Goal: Information Seeking & Learning: Learn about a topic

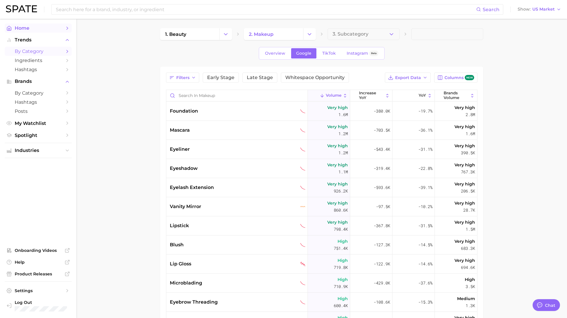
click at [28, 29] on span "Home" at bounding box center [38, 28] width 47 height 6
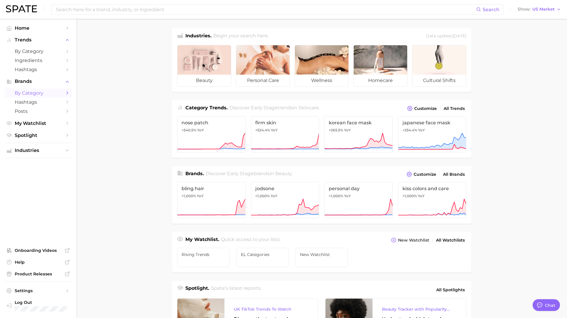
click at [38, 91] on span "by Category" at bounding box center [38, 93] width 47 height 6
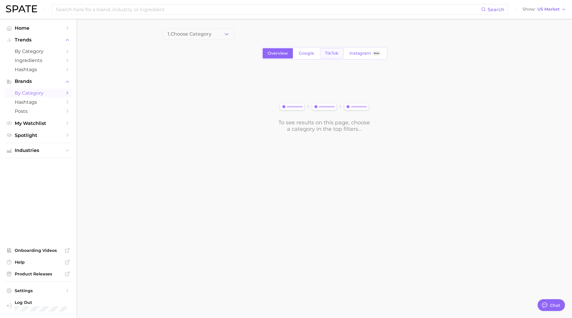
click at [332, 52] on span "TikTok" at bounding box center [332, 53] width 14 height 5
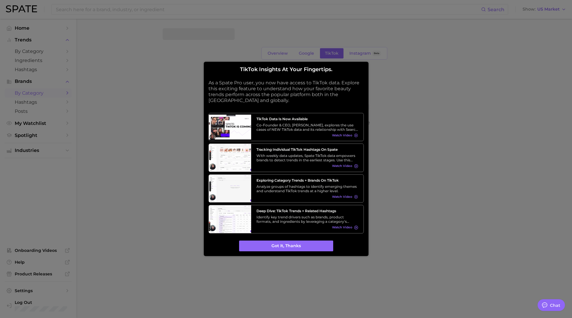
click at [278, 239] on div "TikTok insights at your fingertips. As a Spate Pro user, you now have access to…" at bounding box center [285, 158] width 155 height 185
click at [280, 243] on button "Got it, thanks" at bounding box center [286, 246] width 94 height 11
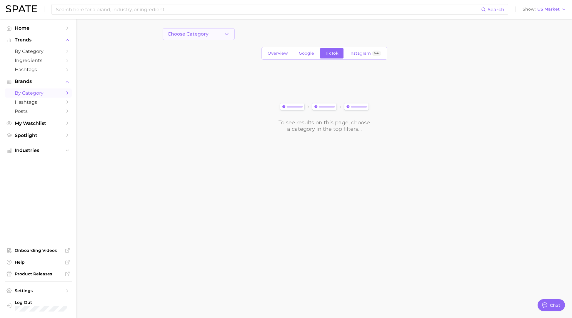
click at [197, 36] on span "Choose Category" at bounding box center [188, 33] width 41 height 5
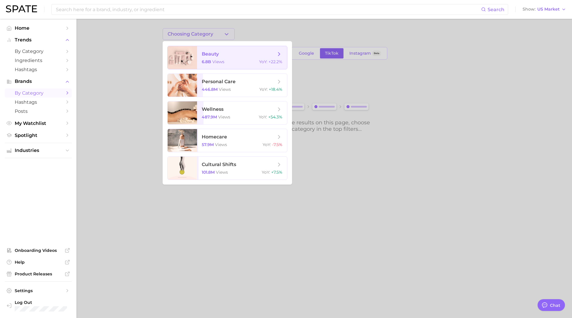
click at [209, 62] on span "6.8b" at bounding box center [206, 61] width 9 height 5
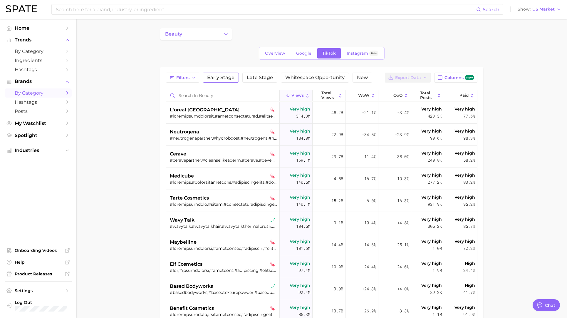
click at [219, 81] on button "Early Stage" at bounding box center [221, 78] width 36 height 10
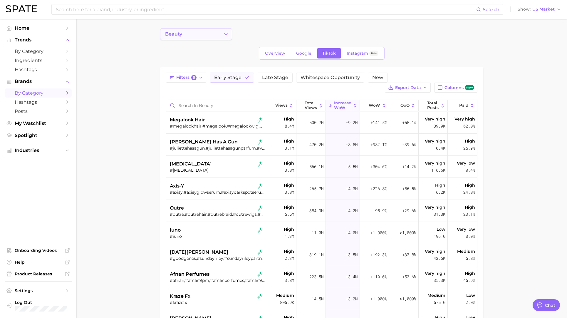
click at [225, 36] on icon "Change Category" at bounding box center [226, 34] width 6 height 6
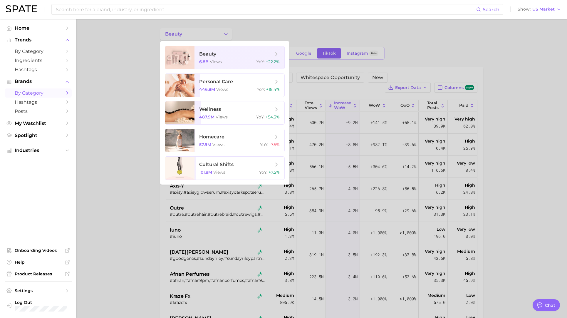
click at [137, 54] on div at bounding box center [283, 159] width 567 height 318
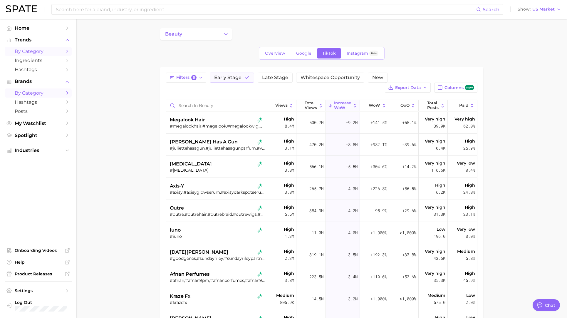
click at [39, 52] on span "by Category" at bounding box center [38, 52] width 47 height 6
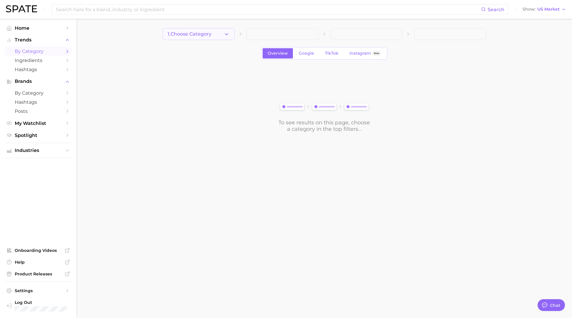
click at [207, 38] on button "1. Choose Category" at bounding box center [199, 34] width 72 height 12
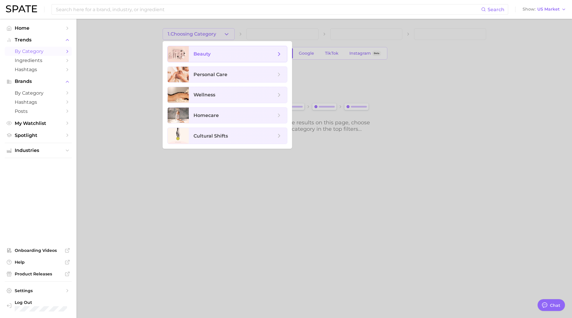
click at [206, 58] on span "beauty" at bounding box center [238, 54] width 98 height 16
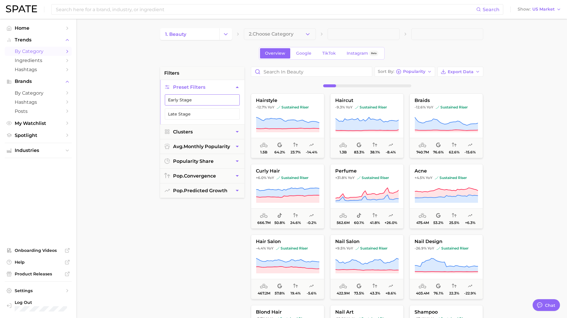
click at [210, 103] on button "Early Stage" at bounding box center [202, 99] width 75 height 11
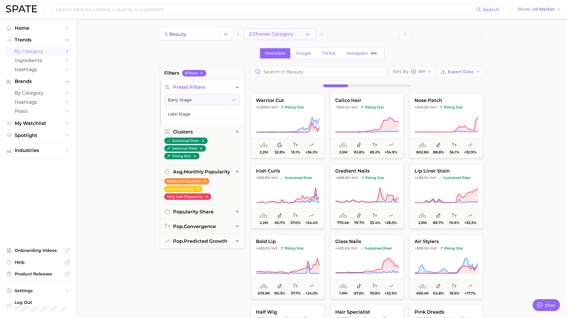
click at [287, 35] on span "2. Choose Category" at bounding box center [271, 33] width 45 height 5
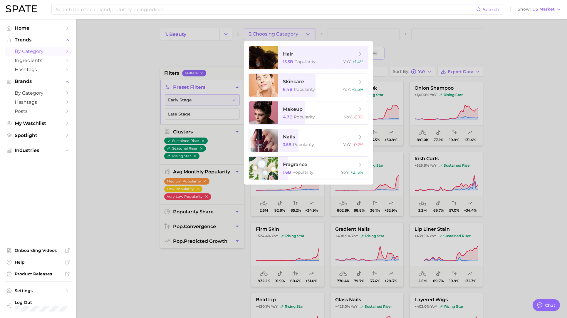
click at [357, 23] on div at bounding box center [283, 159] width 567 height 318
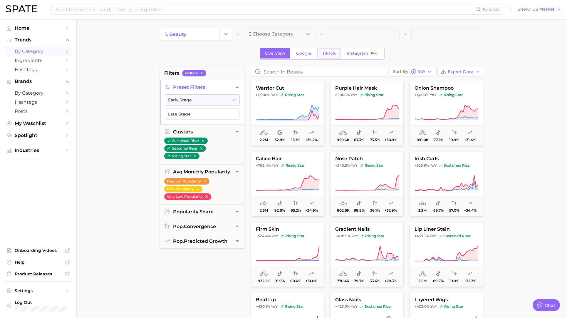
click at [329, 52] on span "TikTok" at bounding box center [330, 53] width 14 height 5
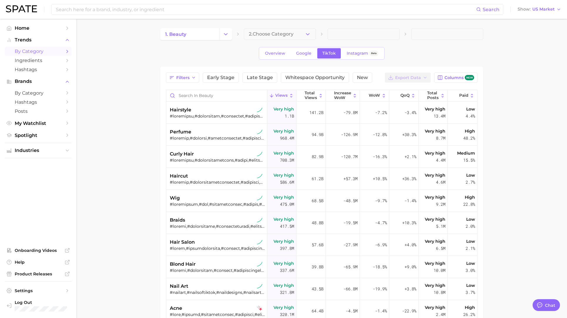
type textarea "x"
click at [282, 31] on button "2. Choose Category" at bounding box center [280, 34] width 72 height 12
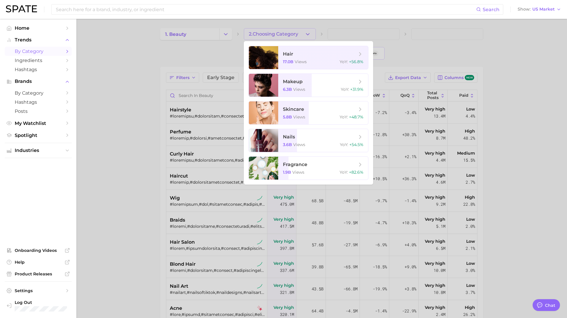
click at [230, 60] on div at bounding box center [283, 159] width 567 height 318
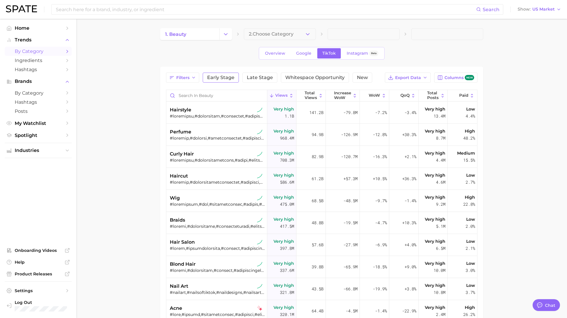
click at [215, 80] on span "Early Stage" at bounding box center [220, 77] width 27 height 5
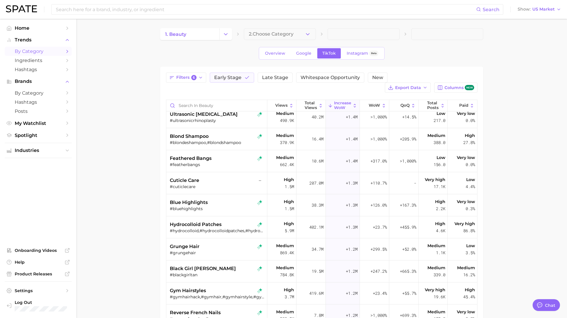
scroll to position [371, 0]
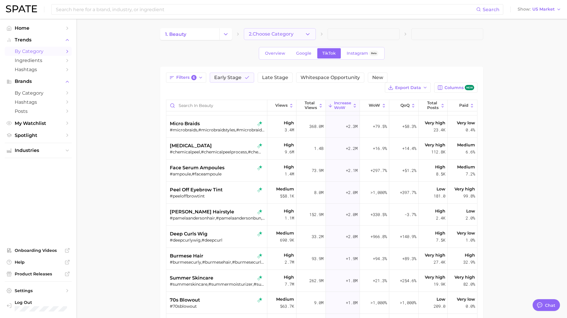
click at [269, 31] on span "2. Choose Category" at bounding box center [271, 33] width 45 height 5
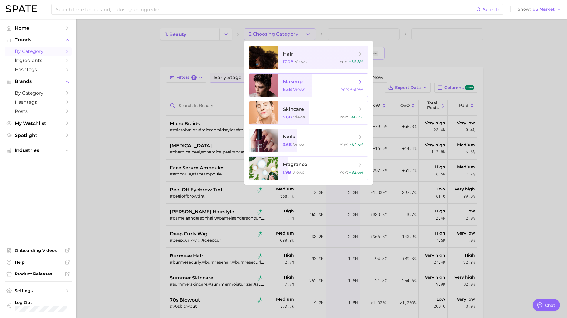
click at [296, 81] on span "makeup" at bounding box center [293, 82] width 20 height 6
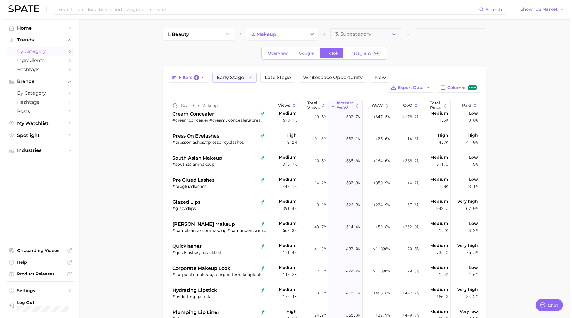
scroll to position [295, 0]
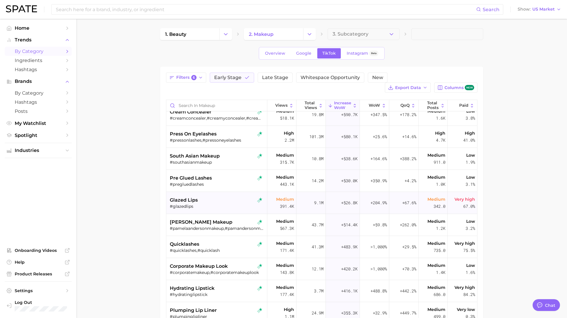
click at [216, 198] on div "glazed lips" at bounding box center [217, 200] width 95 height 7
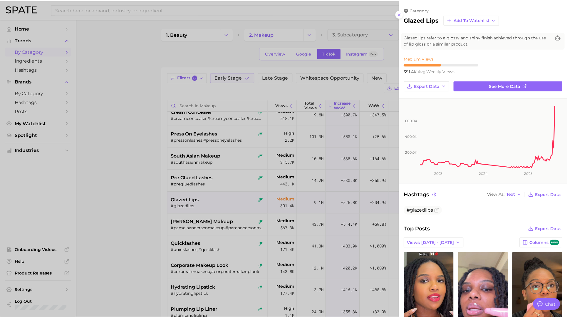
scroll to position [0, 0]
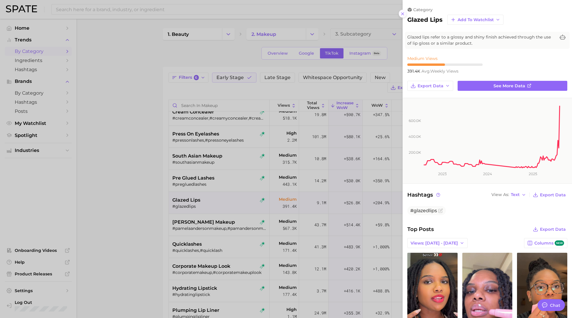
click at [402, 14] on icon at bounding box center [402, 13] width 5 height 5
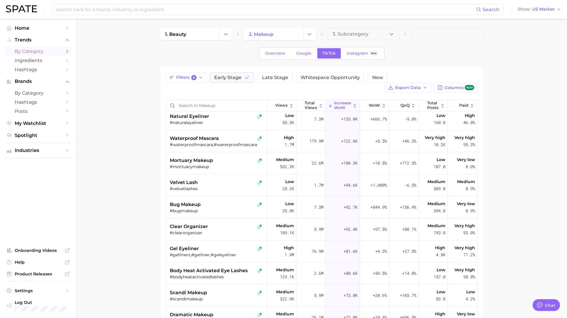
scroll to position [778, 0]
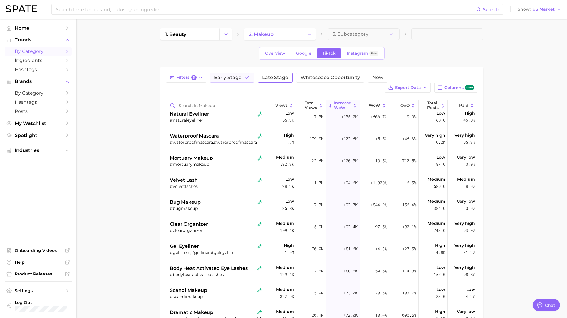
click at [268, 79] on span "Late Stage" at bounding box center [275, 77] width 26 height 5
